Goal: Information Seeking & Learning: Compare options

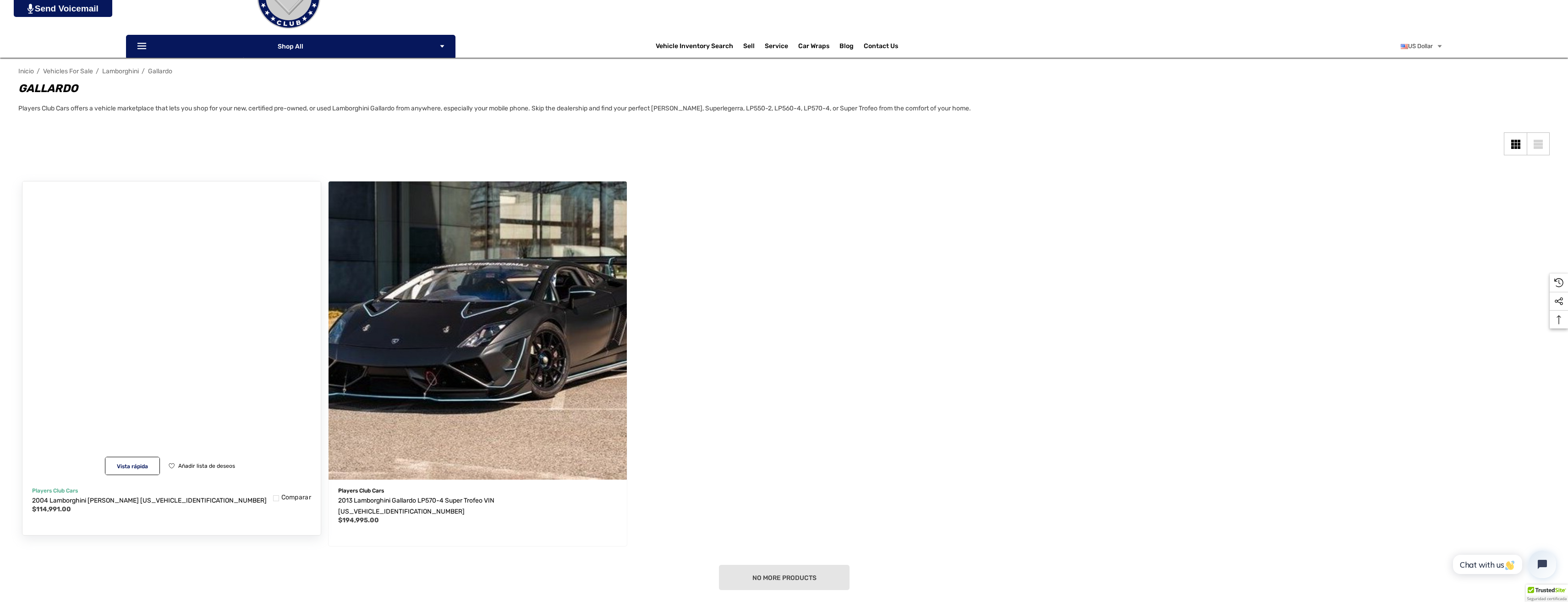
scroll to position [92, 0]
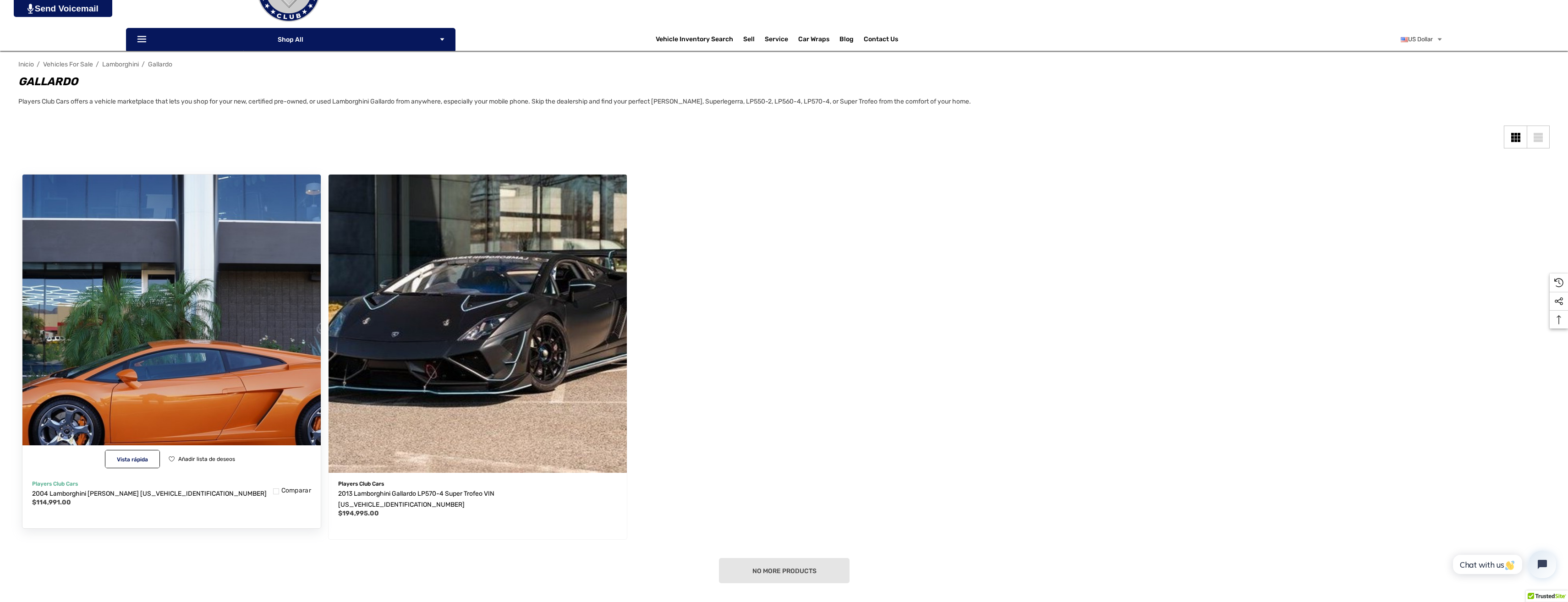
click at [290, 399] on img "2004 Lamborghini Gallardo VIN ZHWGU11S74LA01220,$114,991.00\a" at bounding box center [172, 324] width 328 height 328
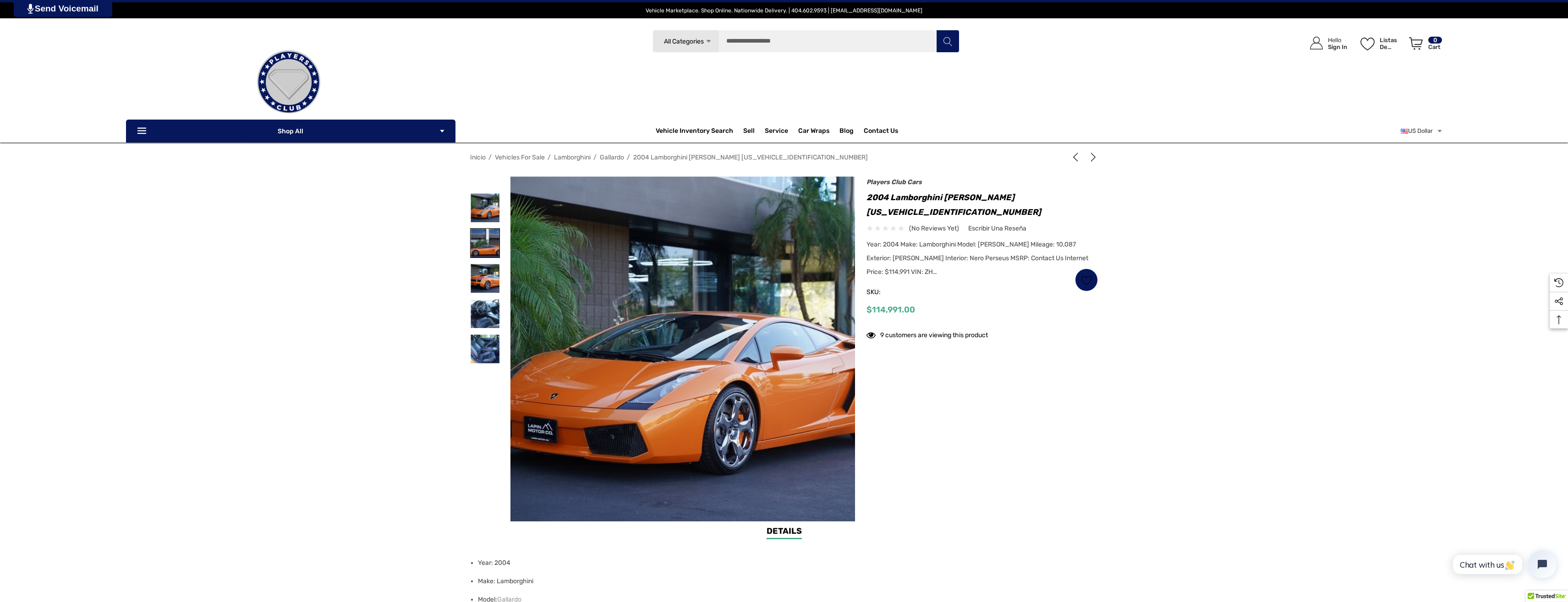
click at [487, 240] on img at bounding box center [485, 243] width 29 height 29
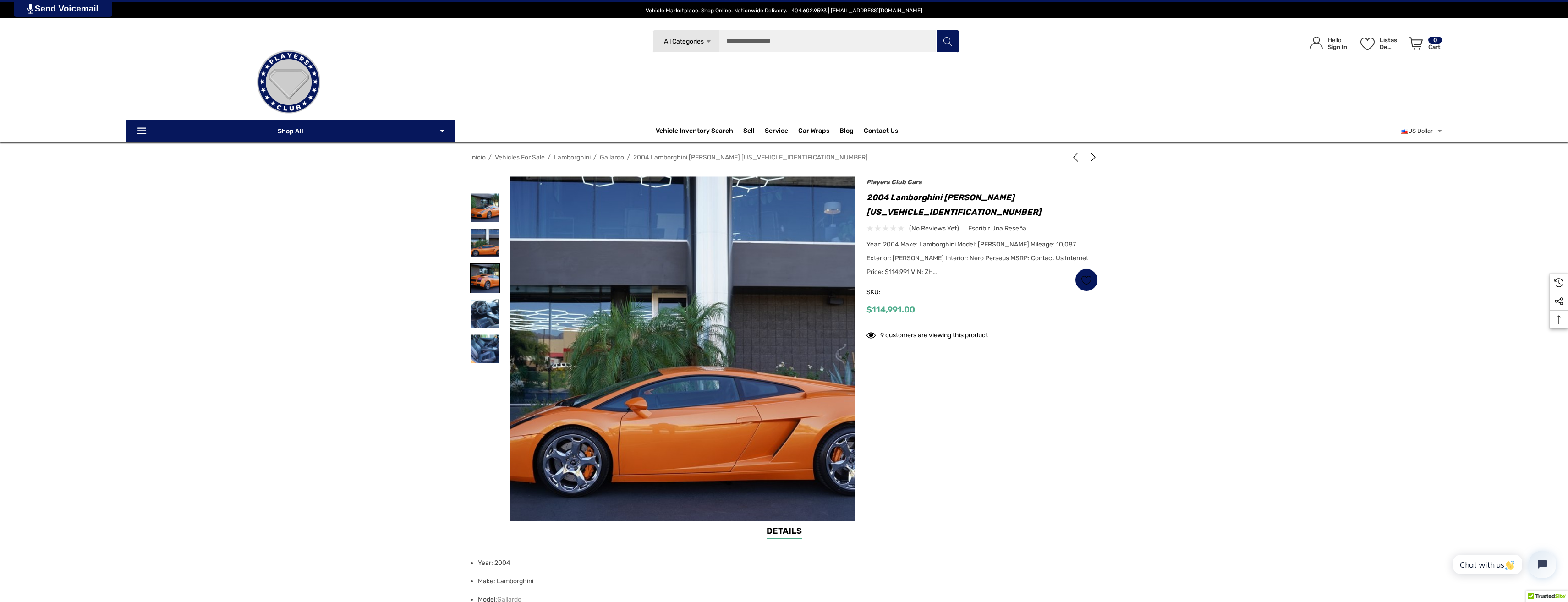
click at [493, 271] on img at bounding box center [485, 278] width 29 height 29
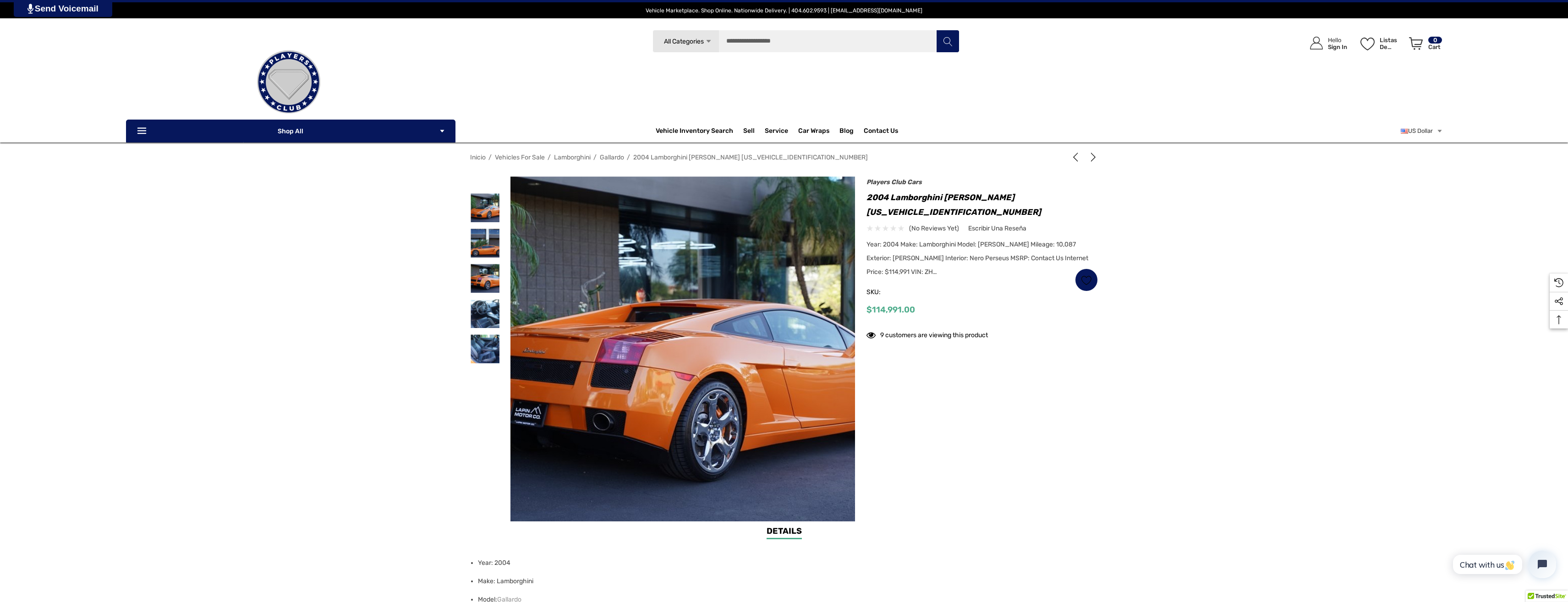
click at [579, 283] on img at bounding box center [755, 358] width 587 height 391
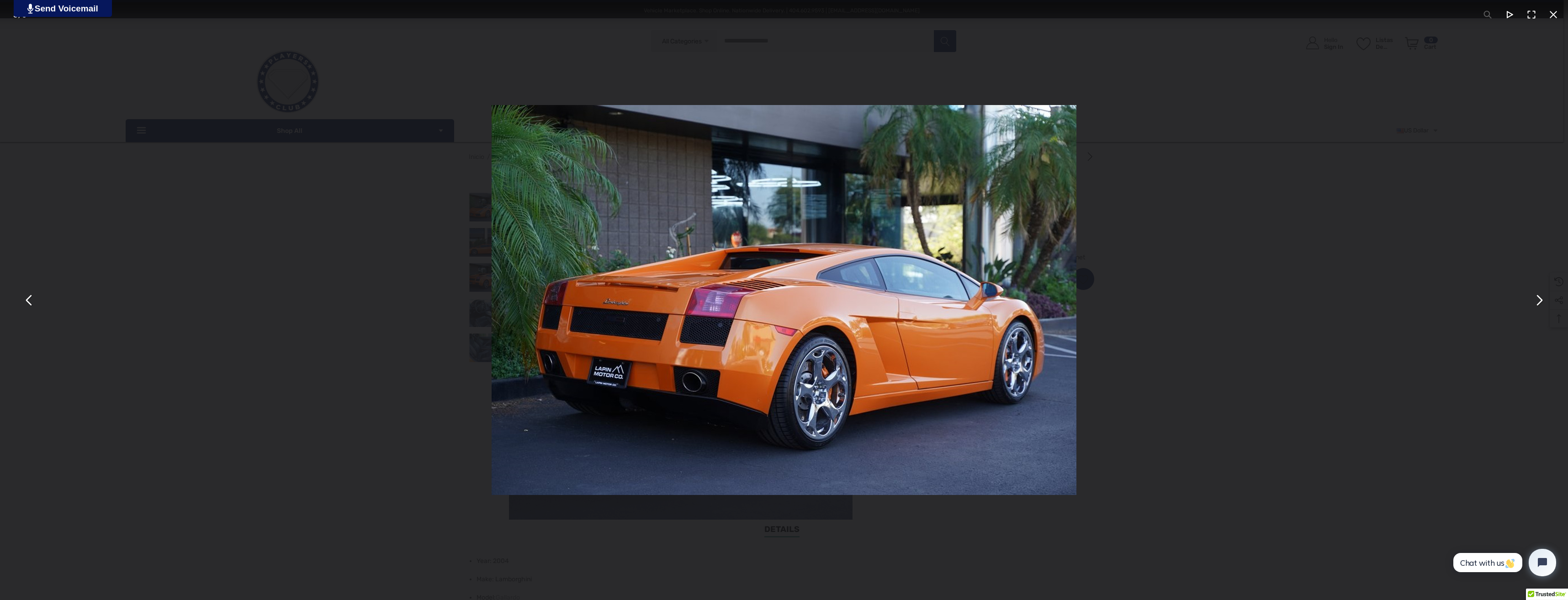
click at [34, 307] on button "You can close this modal content with the ESC key" at bounding box center [29, 300] width 22 height 22
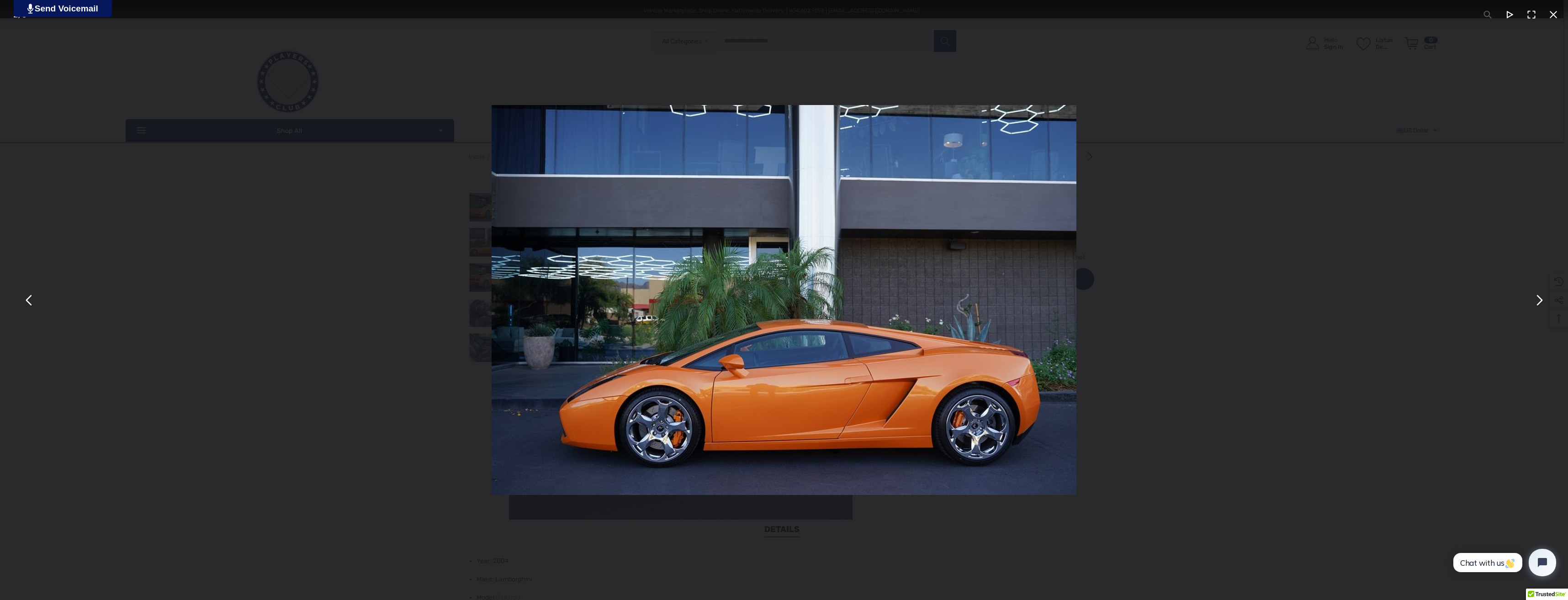
click at [33, 306] on button "You can close this modal content with the ESC key" at bounding box center [29, 300] width 22 height 22
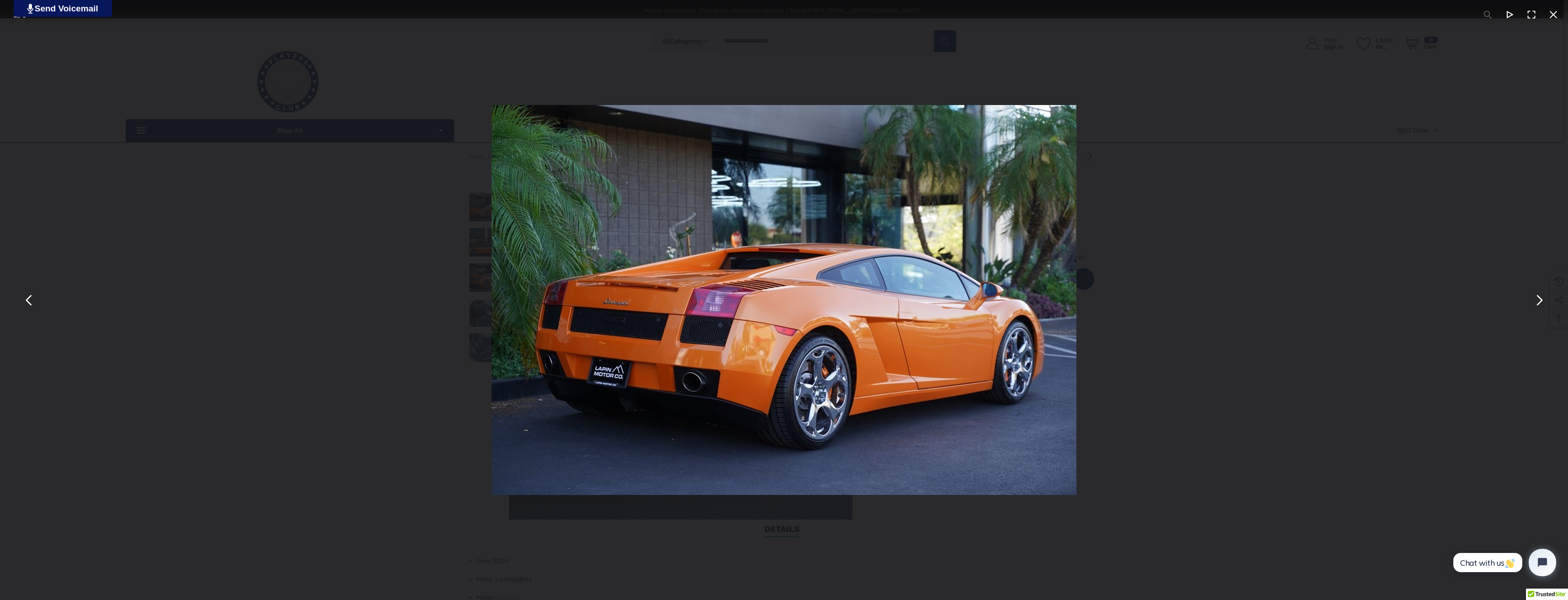
click at [1530, 310] on div "You can close this modal content with the ESC key" at bounding box center [784, 300] width 1568 height 600
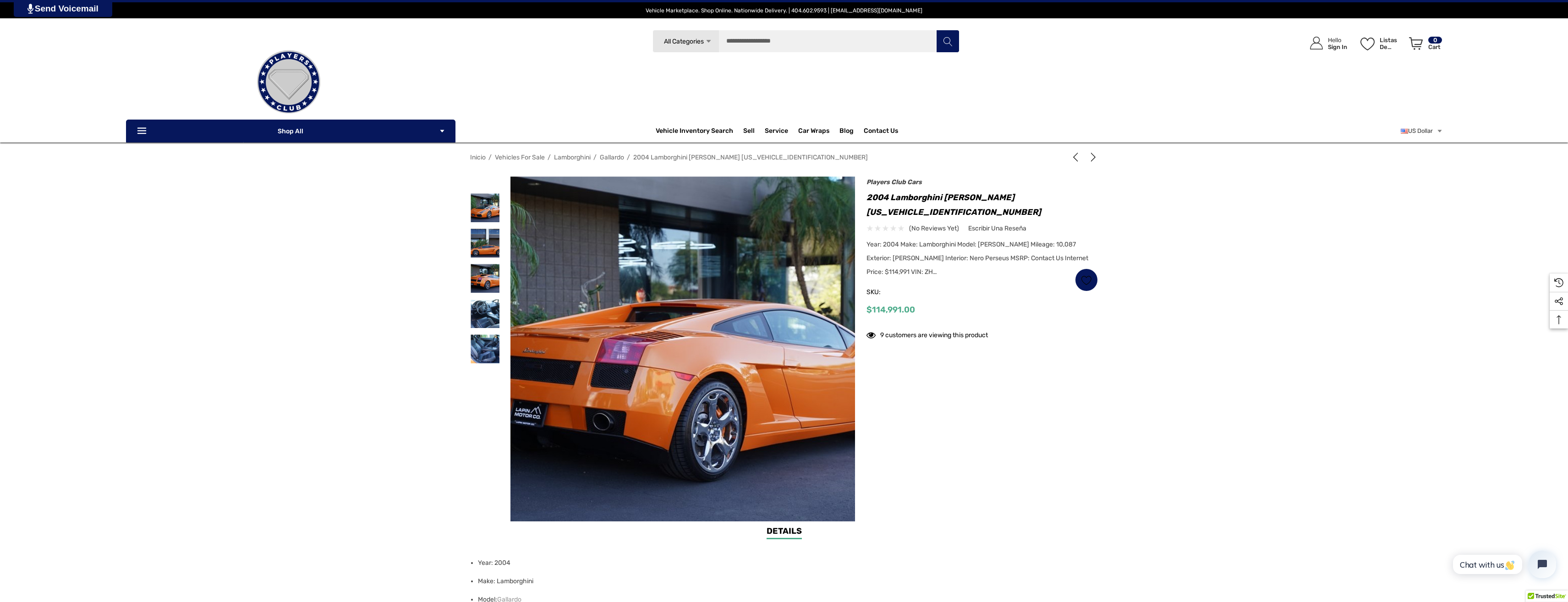
click at [1535, 311] on div "Inicio Vehicles For Sale Lamborghini Gallardo 2004 Lamborghini Gallardo VIN ZHW…" at bounding box center [784, 337] width 1568 height 375
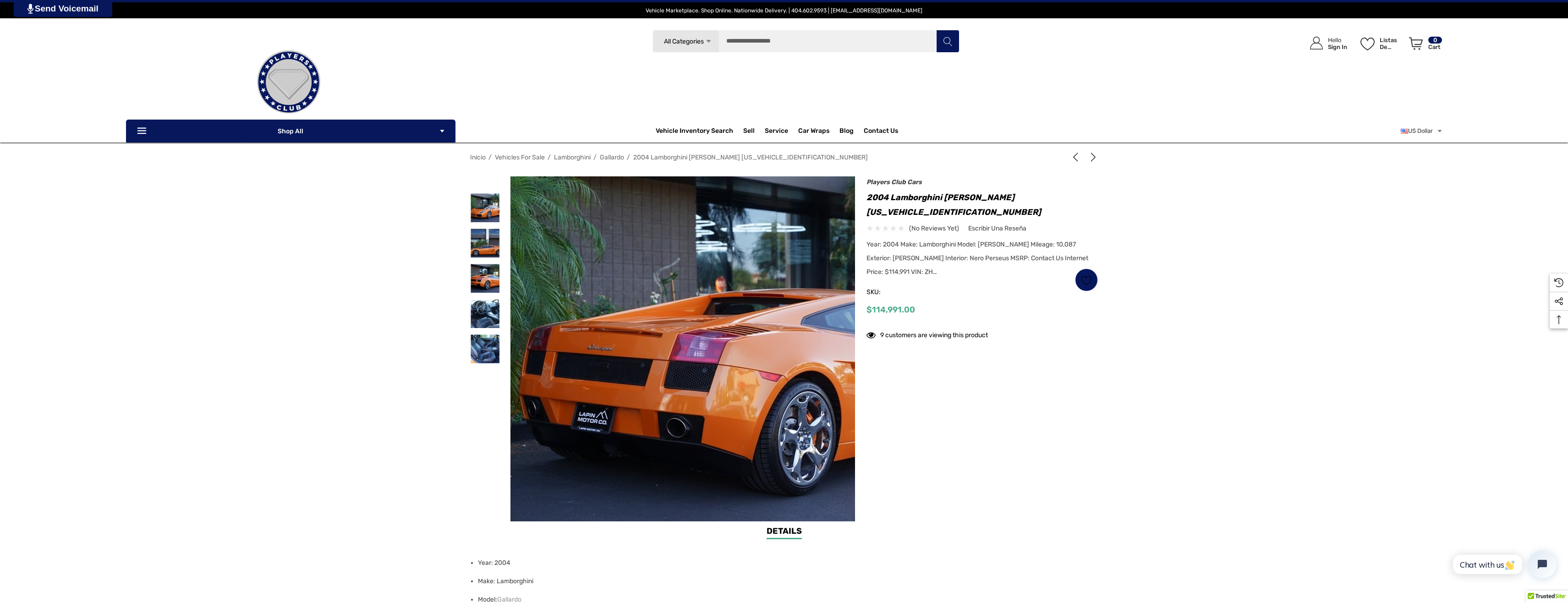
click at [561, 376] on img at bounding box center [768, 345] width 587 height 391
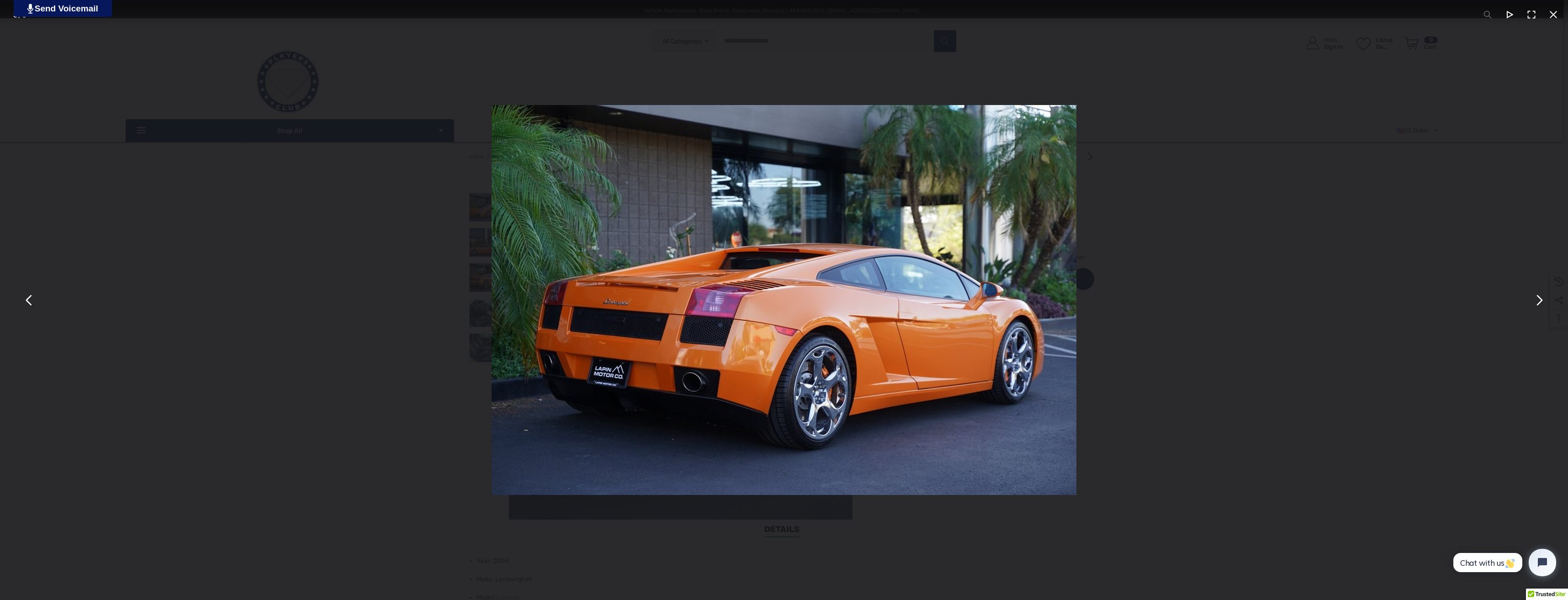
click at [1540, 307] on button "You can close this modal content with the ESC key" at bounding box center [1539, 300] width 22 height 22
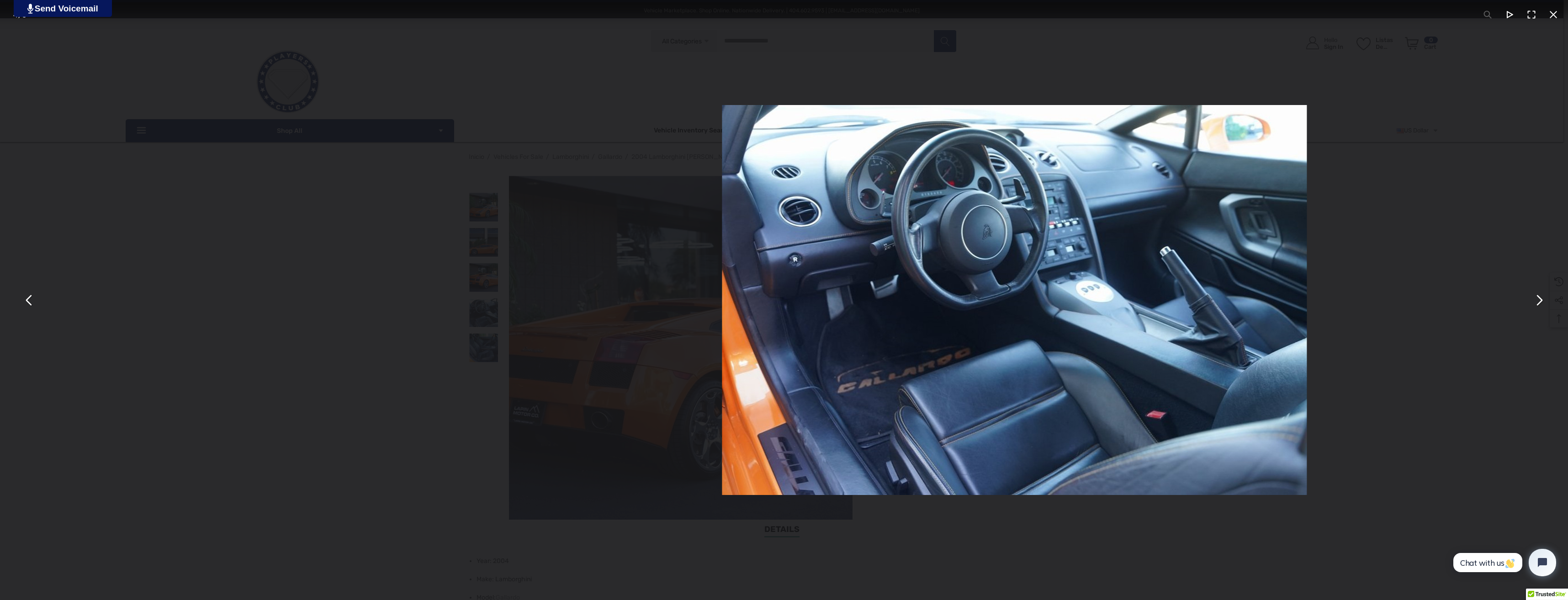
click at [1540, 307] on button "You can close this modal content with the ESC key" at bounding box center [1539, 300] width 22 height 22
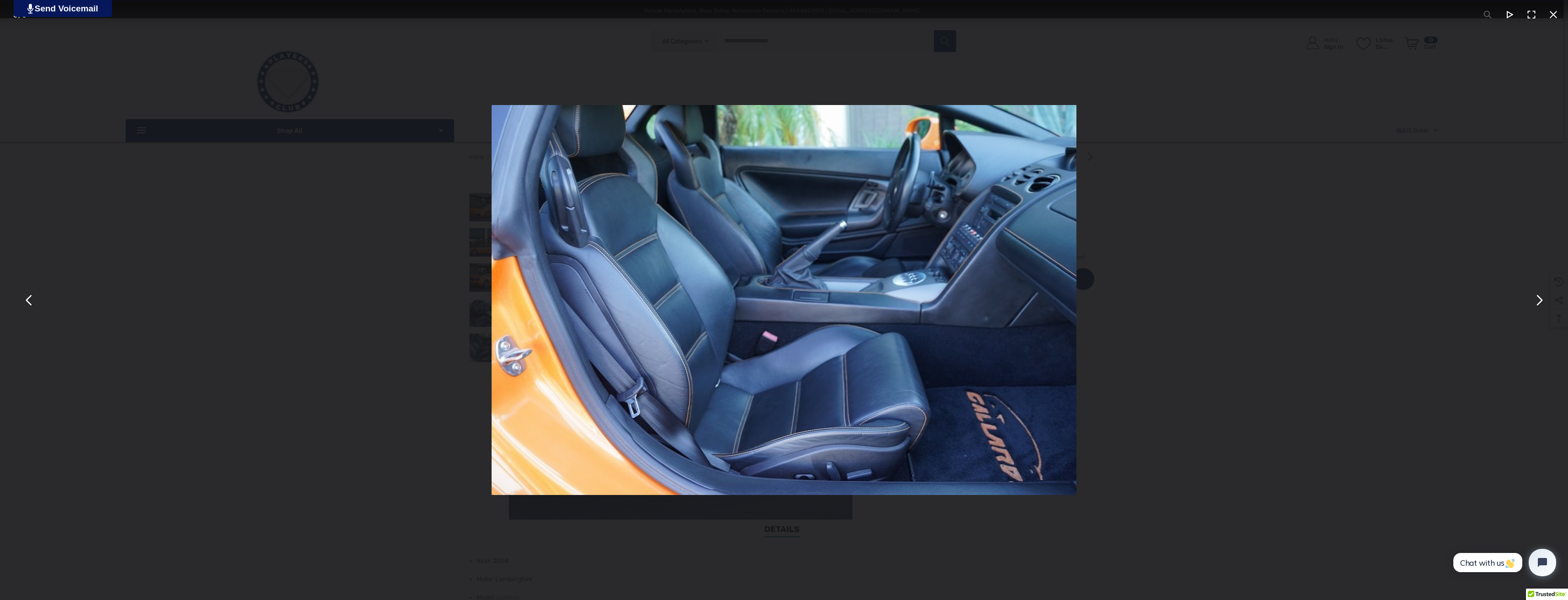
click at [38, 307] on button "You can close this modal content with the ESC key" at bounding box center [29, 300] width 22 height 22
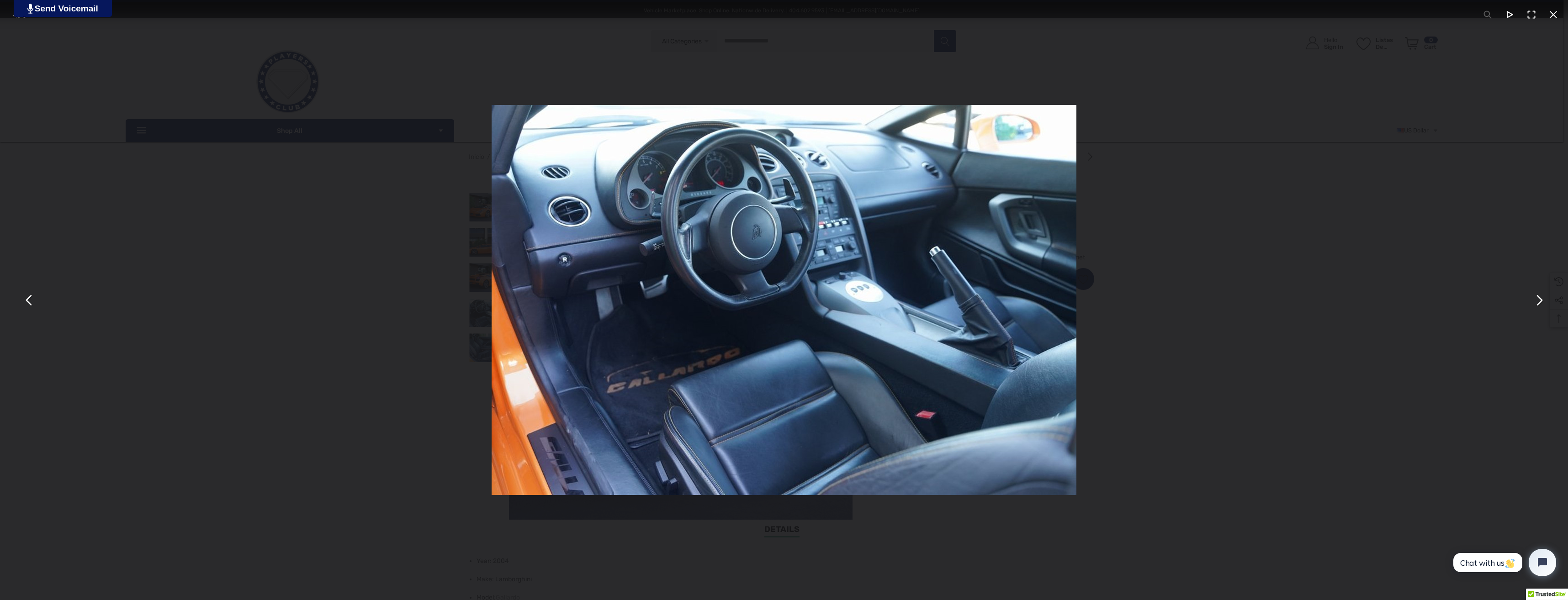
click at [1536, 299] on button "You can close this modal content with the ESC key" at bounding box center [1539, 300] width 22 height 22
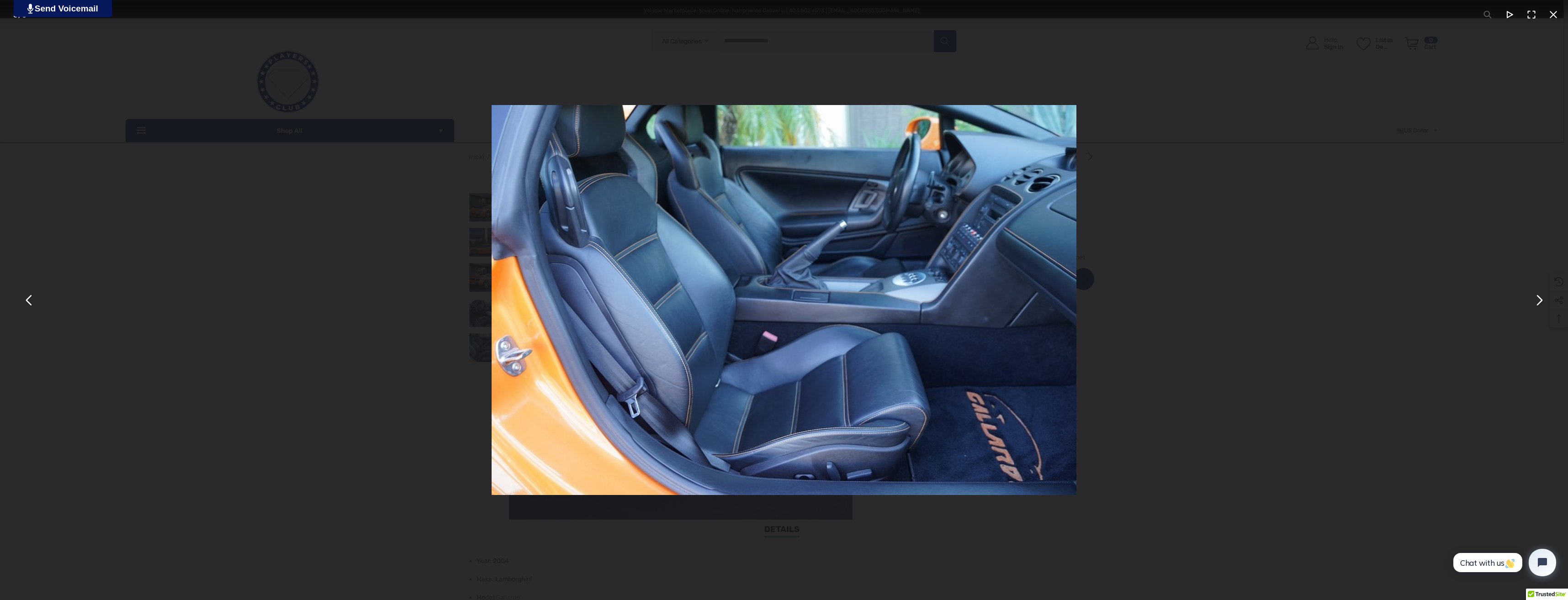
click at [1536, 299] on button "You can close this modal content with the ESC key" at bounding box center [1539, 300] width 22 height 22
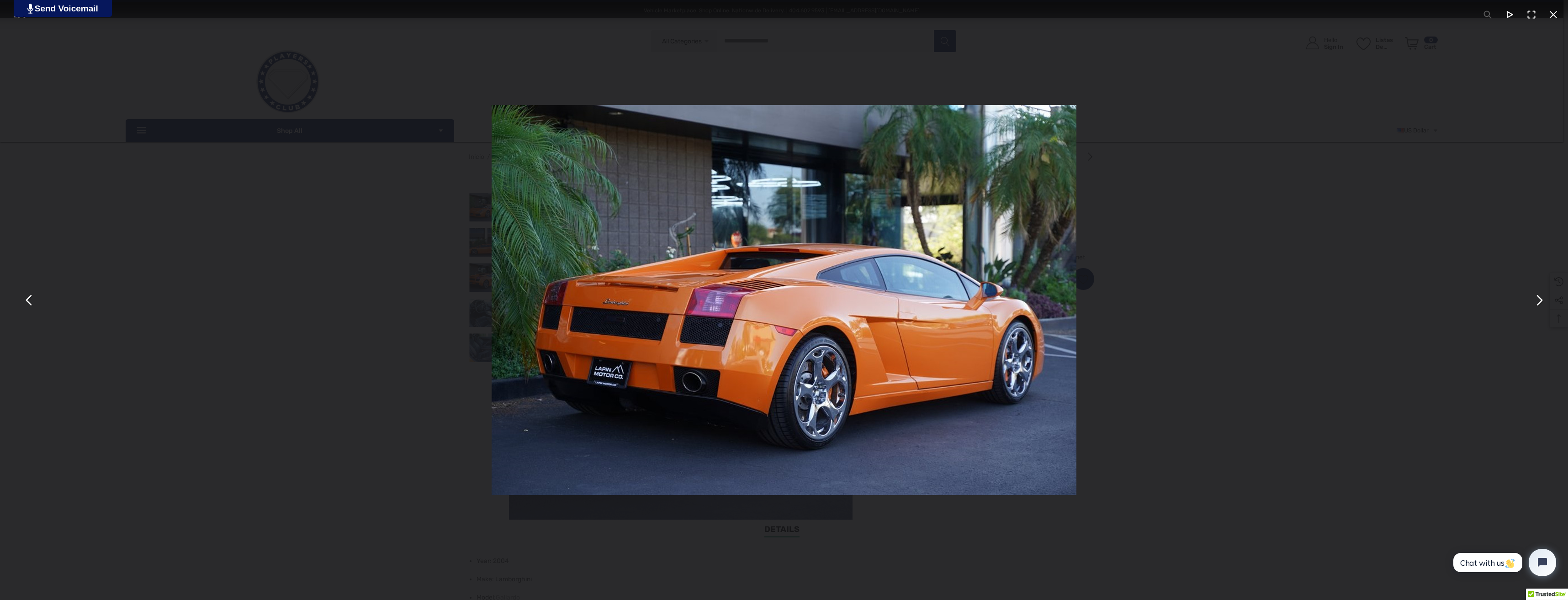
click at [1536, 299] on button "You can close this modal content with the ESC key" at bounding box center [1539, 300] width 22 height 22
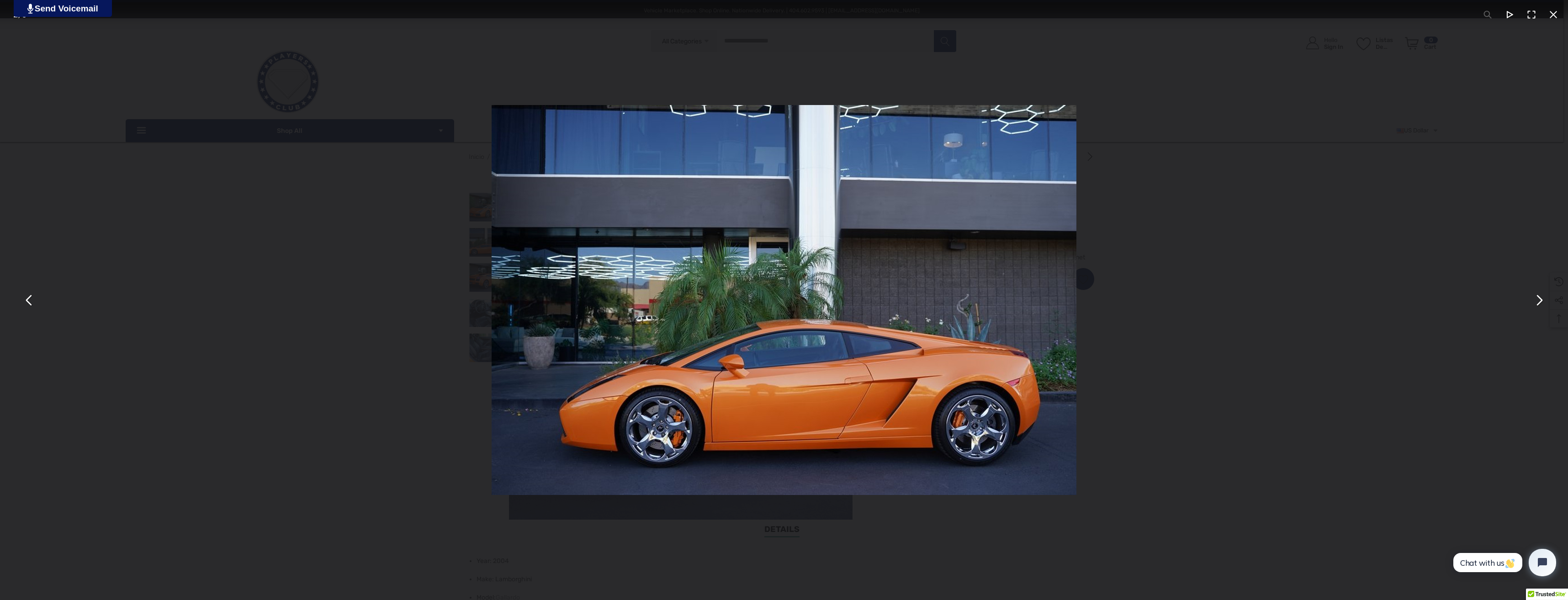
click at [1536, 299] on button "You can close this modal content with the ESC key" at bounding box center [1539, 300] width 22 height 22
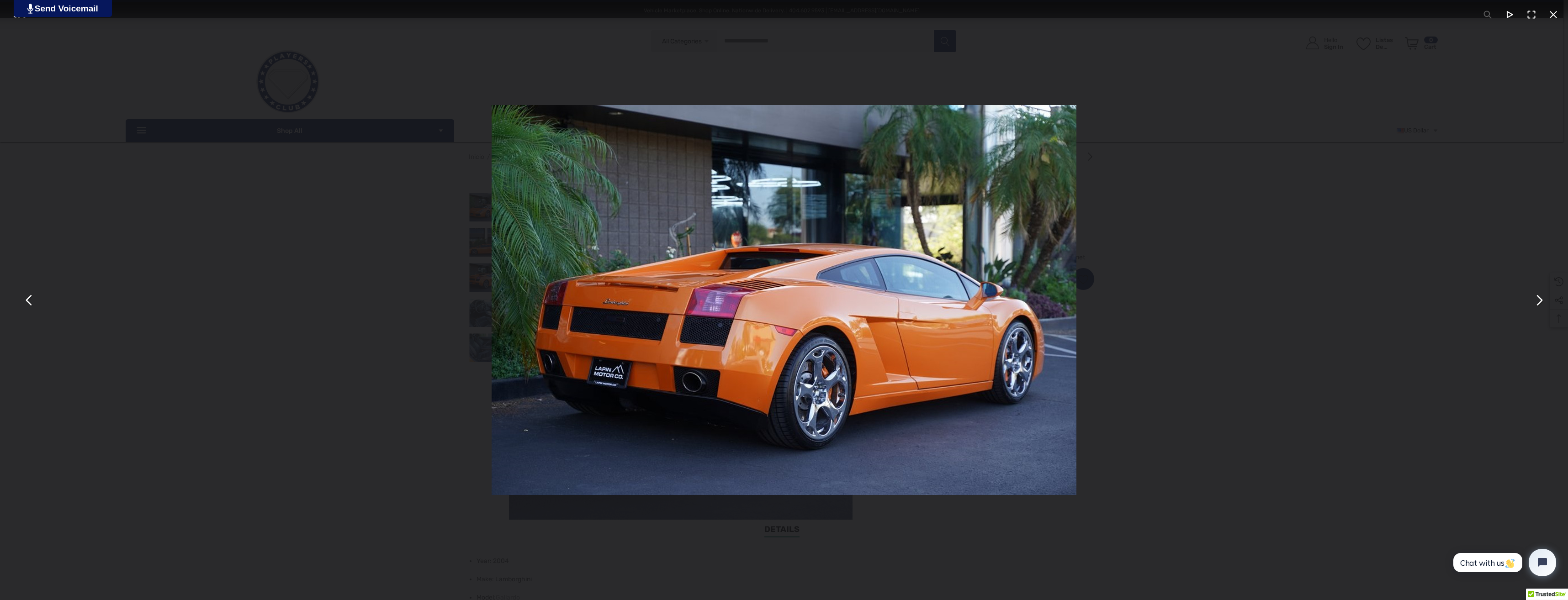
click at [1549, 295] on button "You can close this modal content with the ESC key" at bounding box center [1539, 300] width 22 height 22
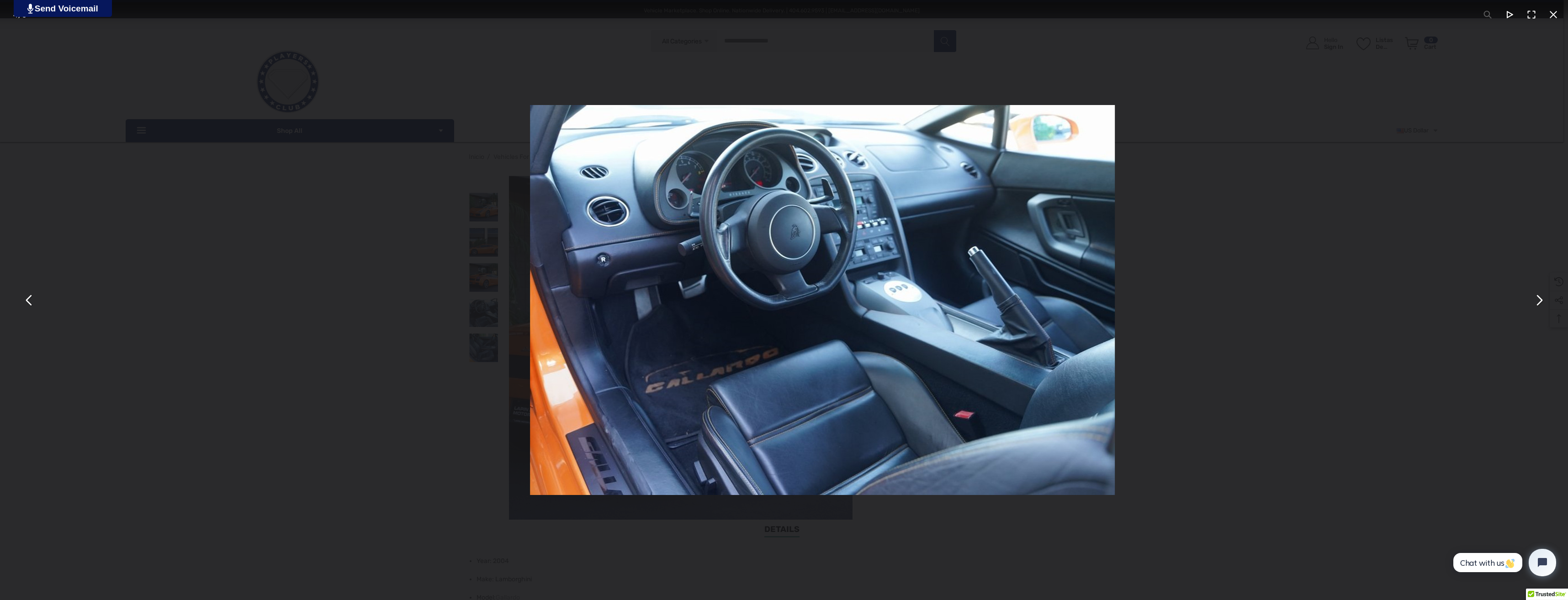
click at [1547, 298] on button "You can close this modal content with the ESC key" at bounding box center [1539, 300] width 22 height 22
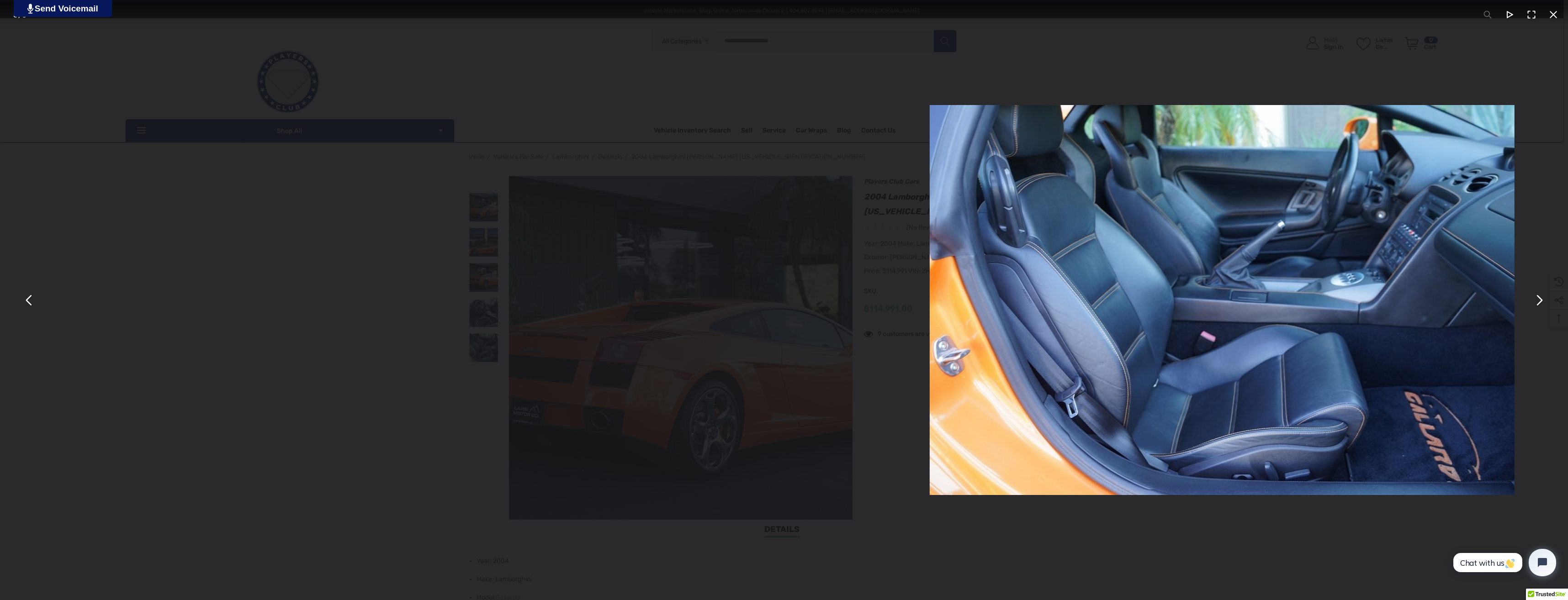
click at [1547, 298] on button "You can close this modal content with the ESC key" at bounding box center [1539, 300] width 22 height 22
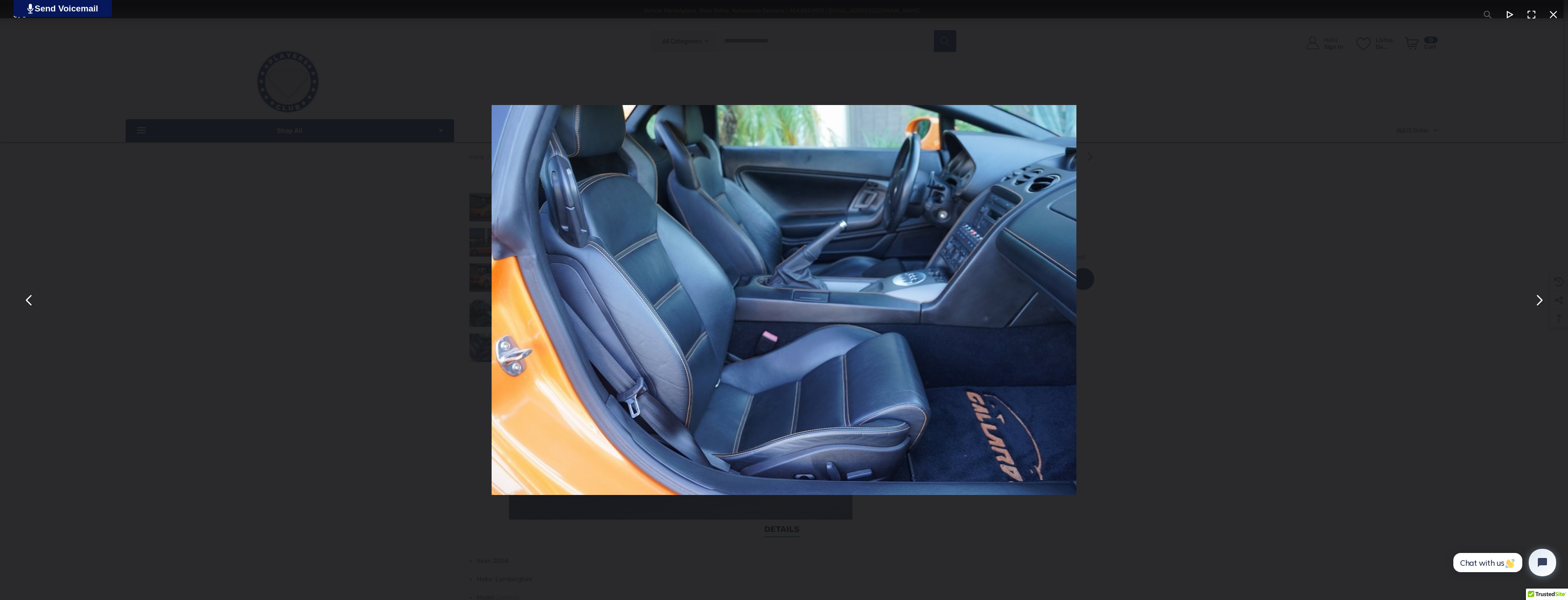
click at [1555, 21] on button "You can close this modal content with the ESC key" at bounding box center [1553, 15] width 22 height 22
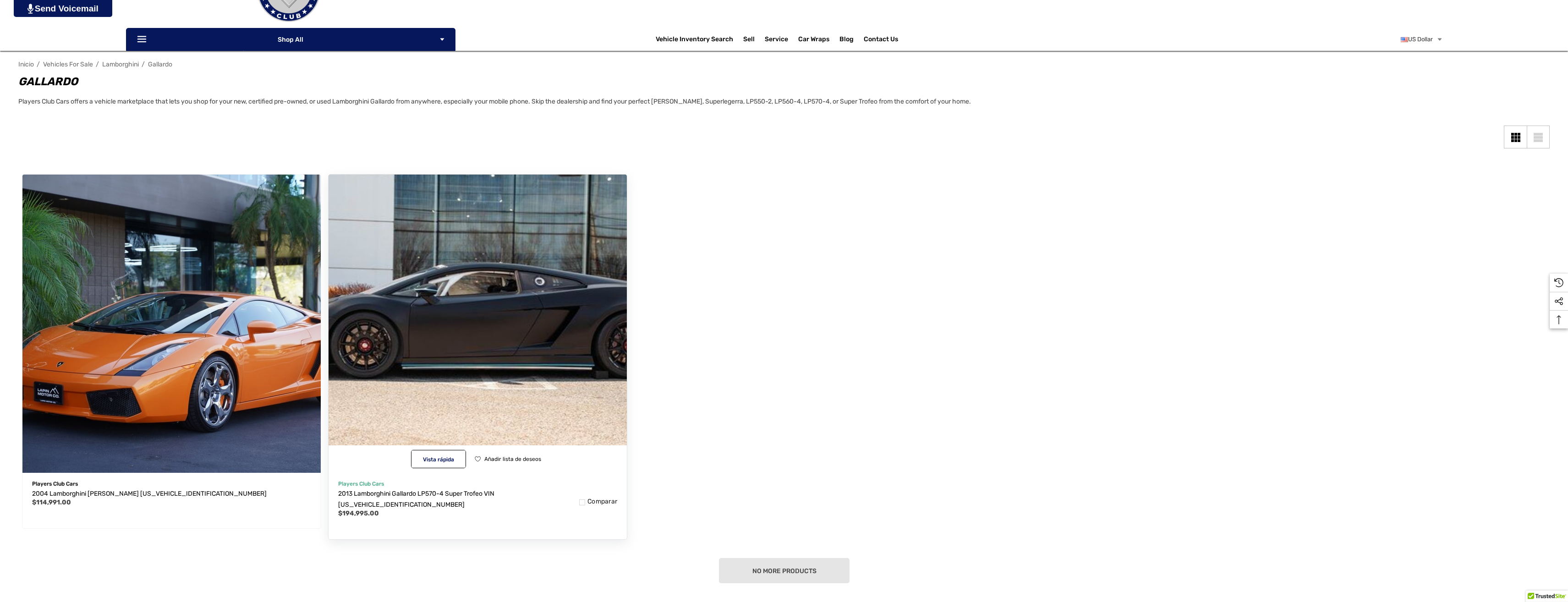
click at [454, 340] on img "2013 Lamborghini Gallardo LP570-4 Super Trofeo VIN ZHWGE5AU2DLA13524,$194,995.0…" at bounding box center [477, 324] width 328 height 328
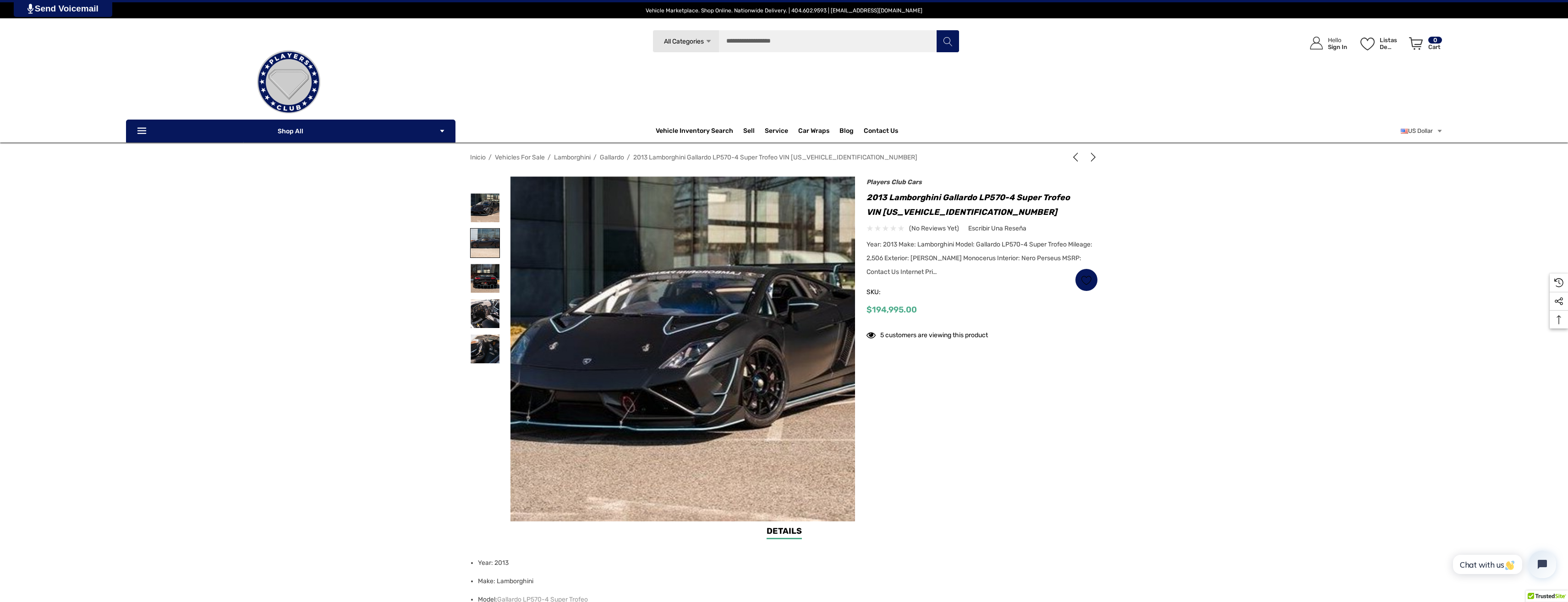
click at [484, 233] on img at bounding box center [485, 243] width 29 height 29
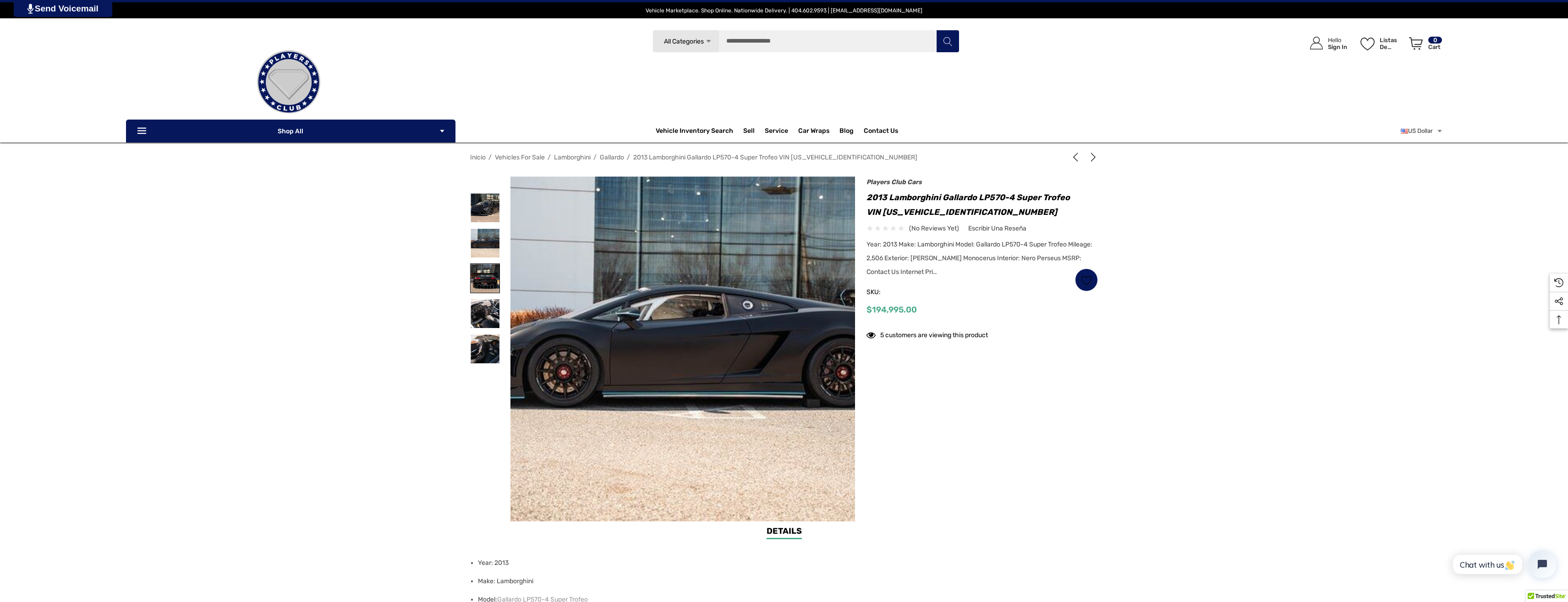
click at [477, 277] on img at bounding box center [485, 278] width 29 height 29
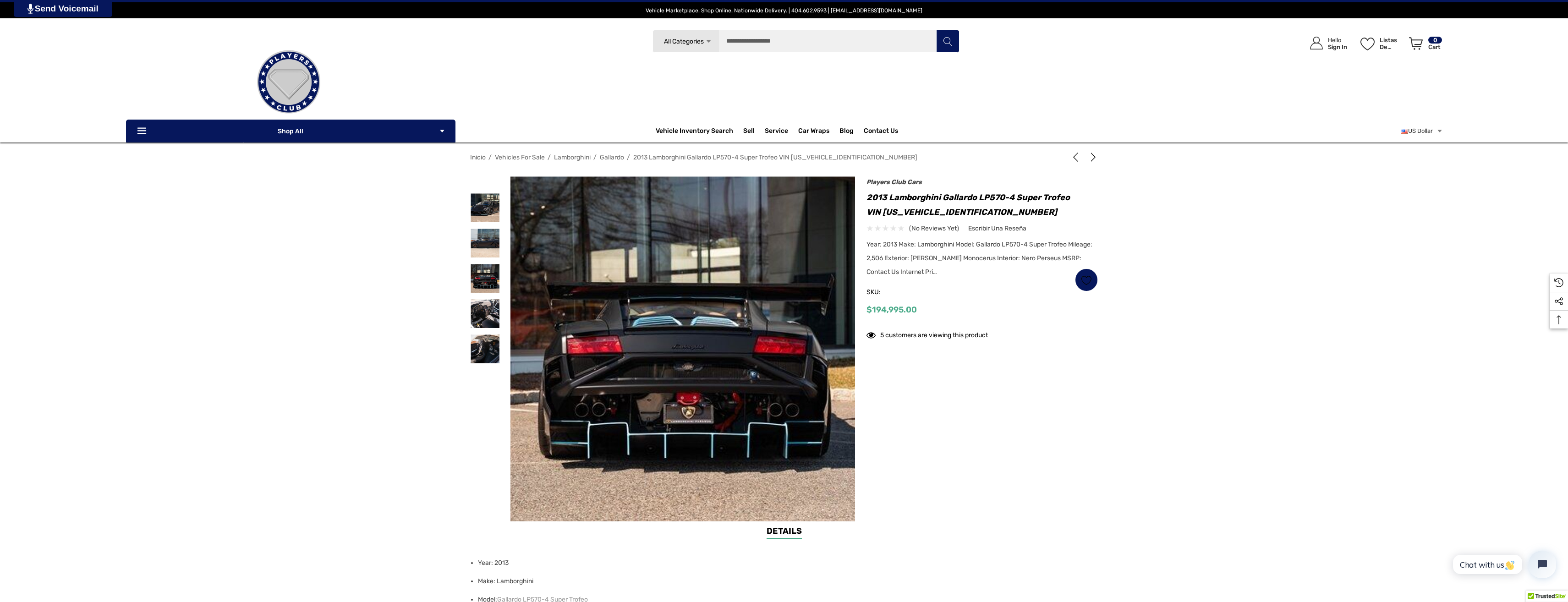
click at [604, 257] on img at bounding box center [683, 349] width 345 height 345
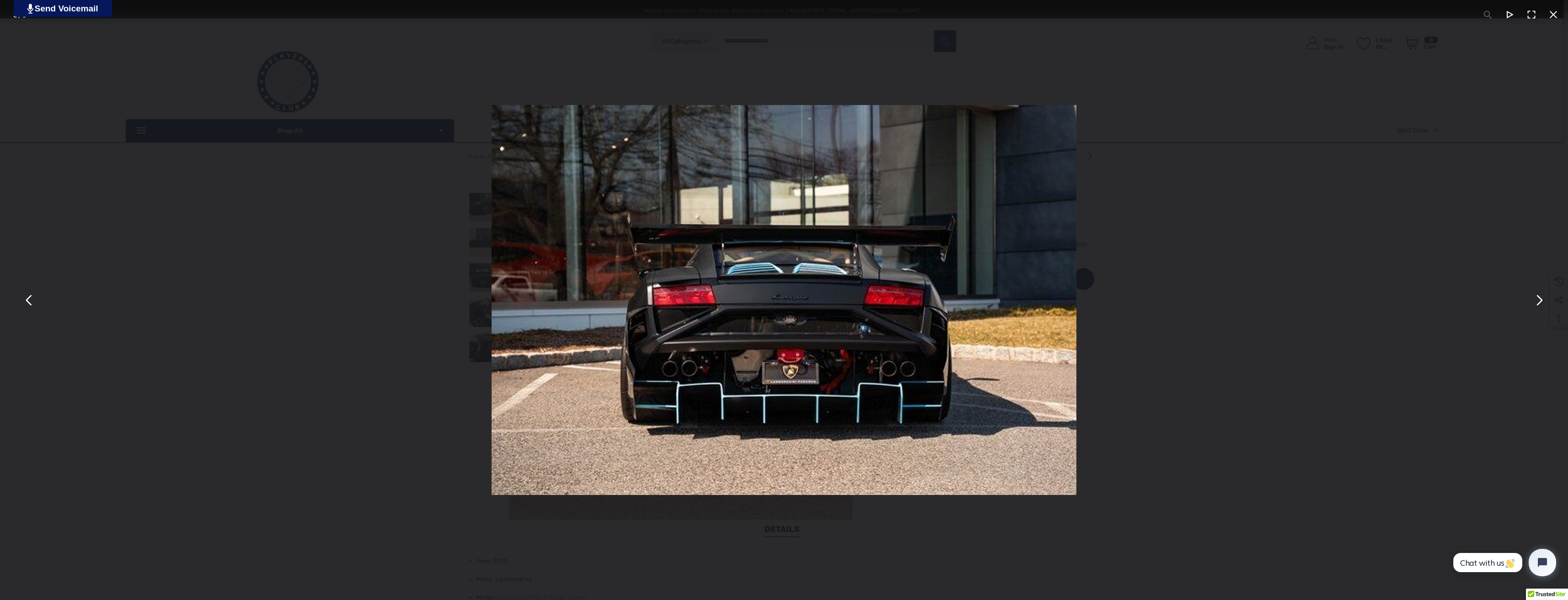
click at [29, 306] on button "You can close this modal content with the ESC key" at bounding box center [29, 300] width 22 height 22
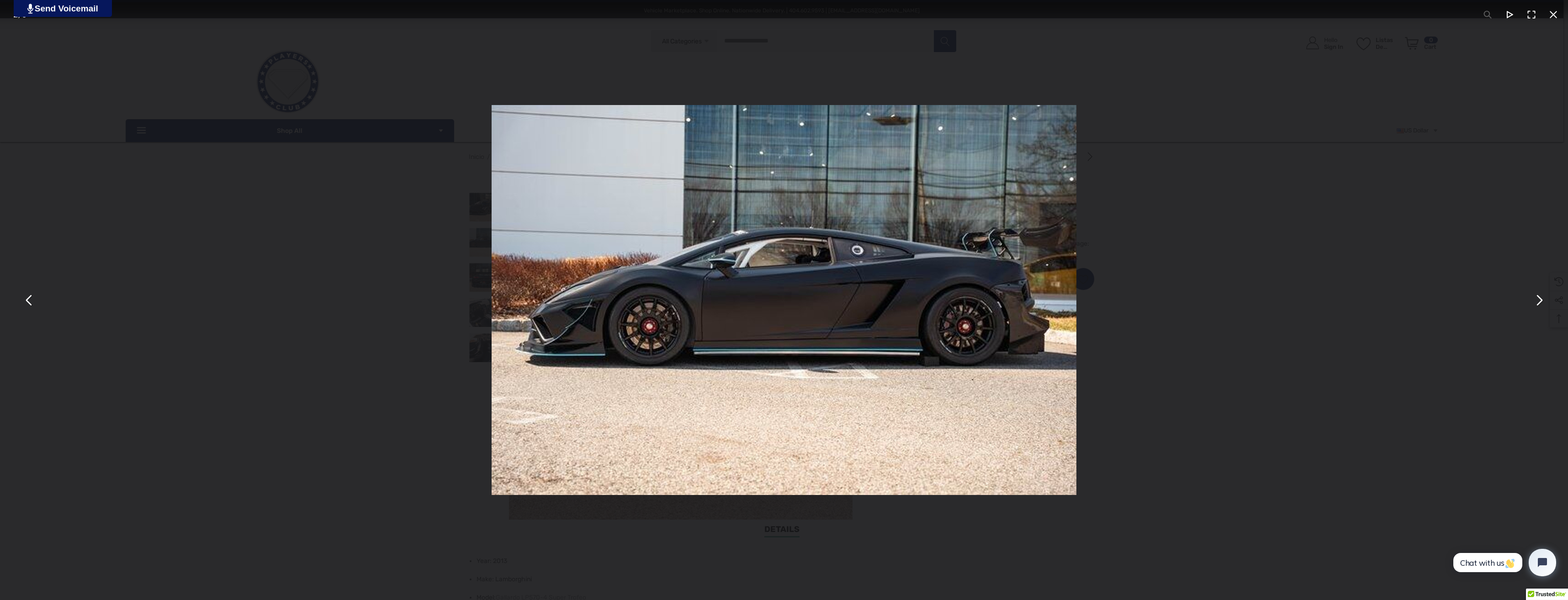
click at [29, 306] on button "You can close this modal content with the ESC key" at bounding box center [29, 300] width 22 height 22
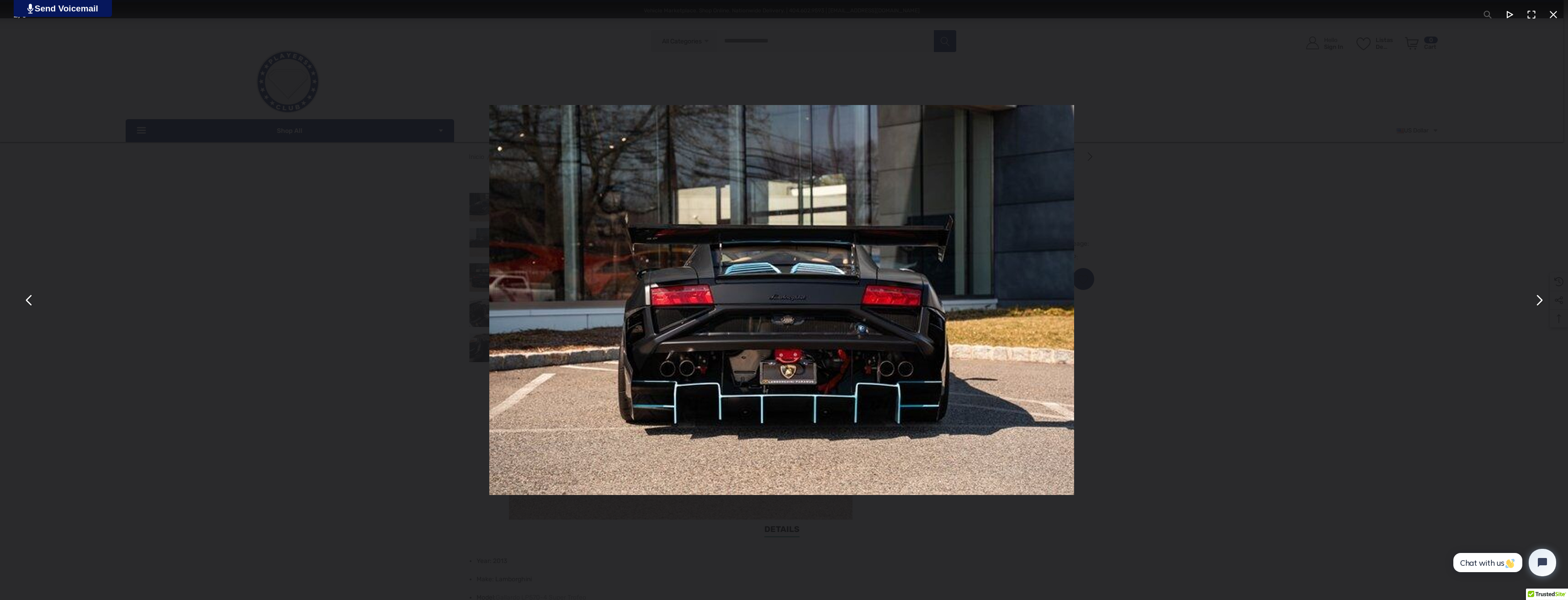
click at [29, 306] on button "You can close this modal content with the ESC key" at bounding box center [29, 300] width 22 height 22
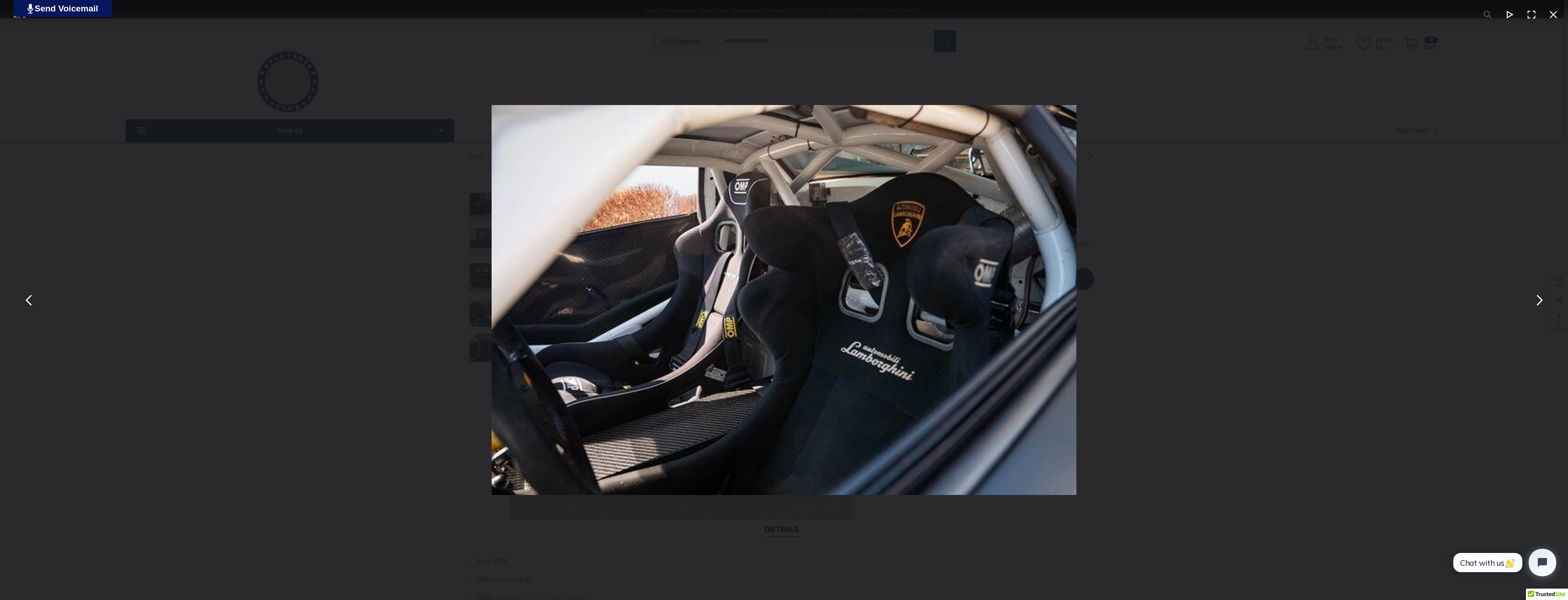
click at [29, 306] on button "You can close this modal content with the ESC key" at bounding box center [29, 300] width 22 height 22
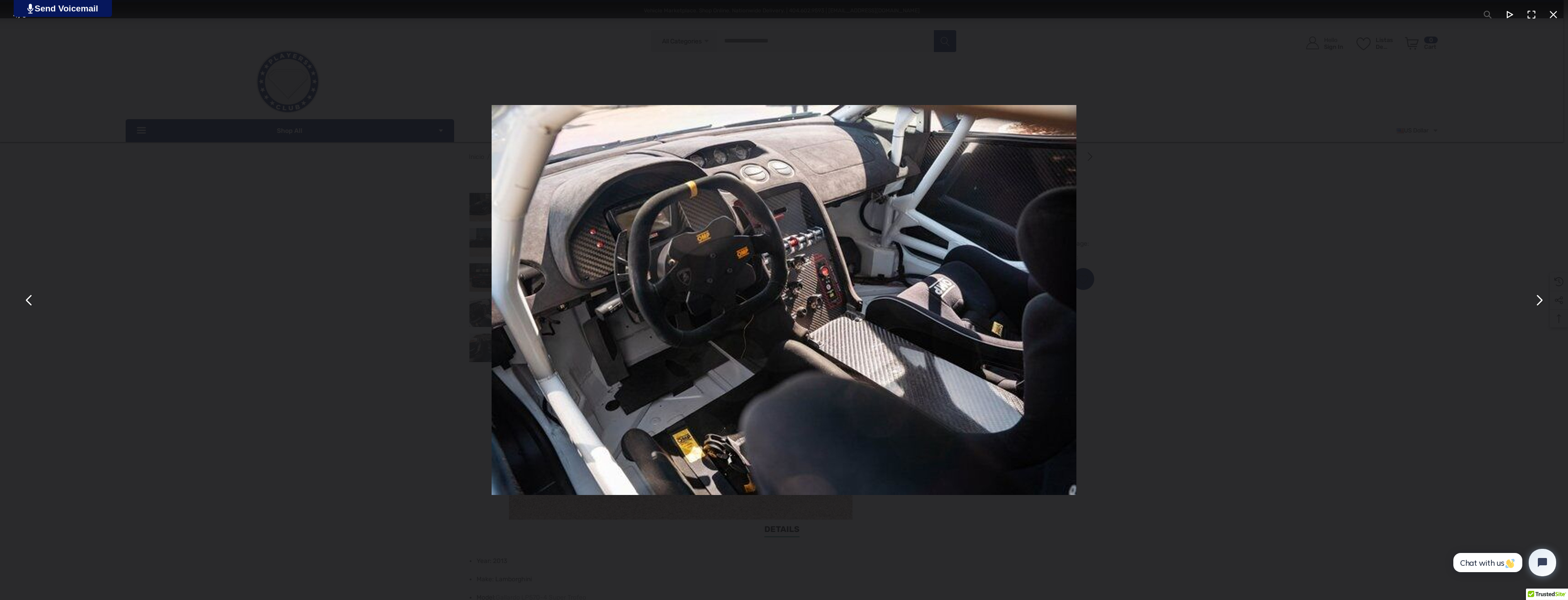
click at [29, 306] on button "You can close this modal content with the ESC key" at bounding box center [29, 300] width 22 height 22
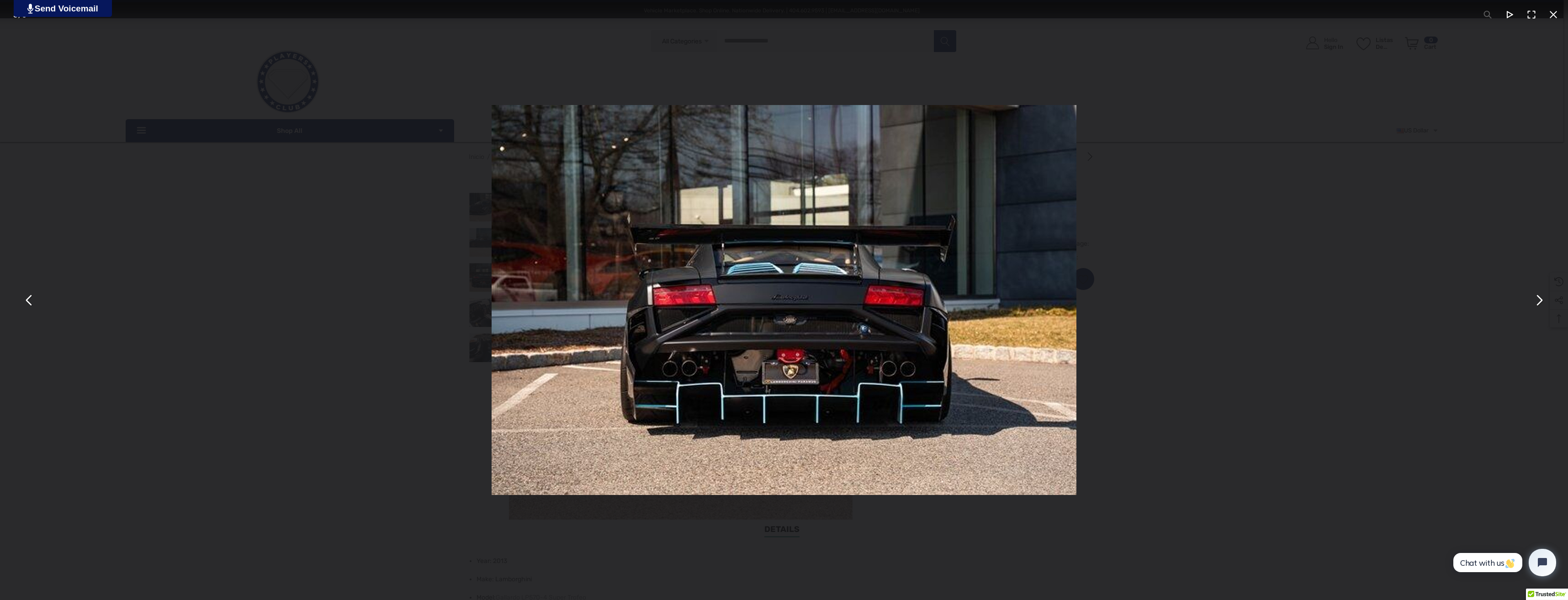
click at [1555, 21] on button "You can close this modal content with the ESC key" at bounding box center [1553, 15] width 22 height 22
